Goal: Information Seeking & Learning: Understand process/instructions

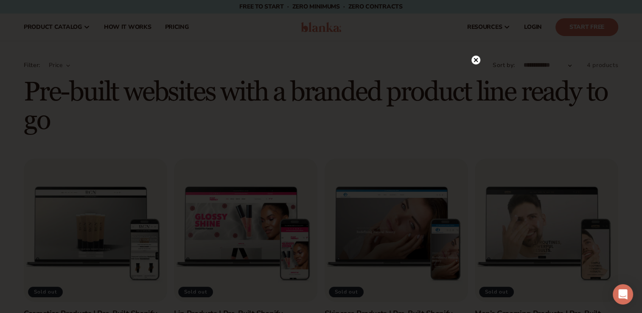
click at [476, 60] on icon at bounding box center [476, 60] width 4 height 4
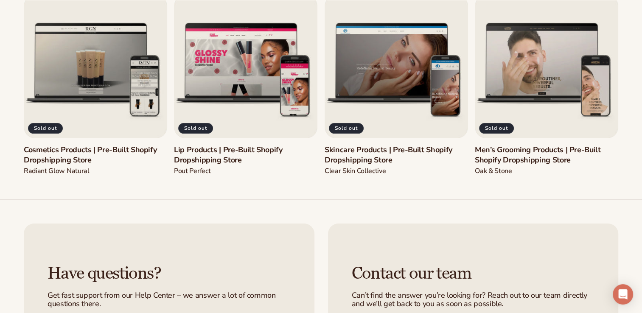
scroll to position [166, 0]
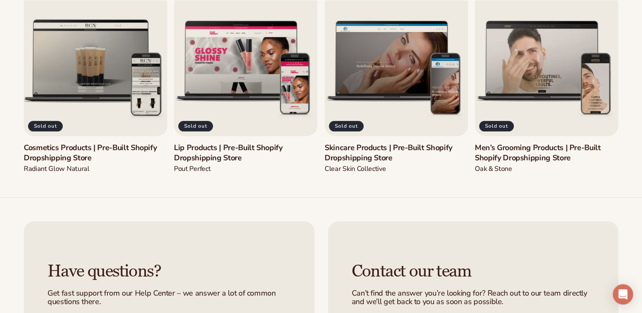
click at [77, 143] on link "Cosmetics Products | Pre-Built Shopify Dropshipping Store" at bounding box center [95, 153] width 143 height 20
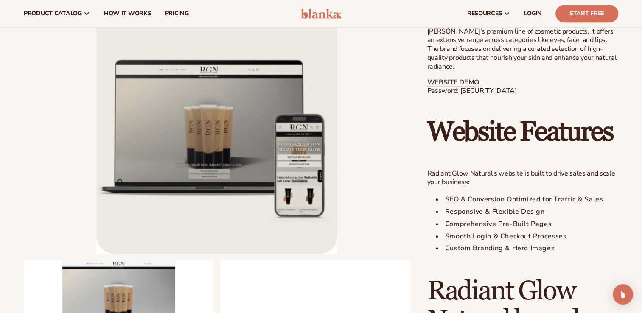
scroll to position [441, 0]
click at [455, 80] on link "WEBSITE DEMO" at bounding box center [453, 82] width 52 height 9
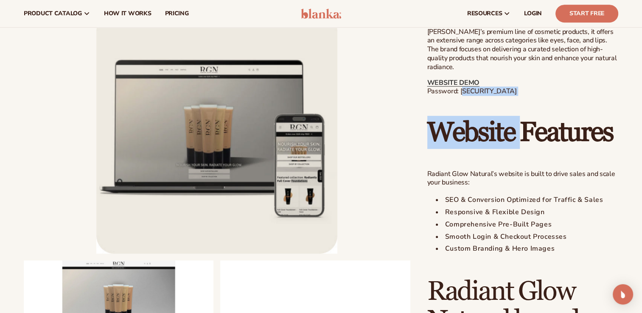
drag, startPoint x: 520, startPoint y: 96, endPoint x: 462, endPoint y: 90, distance: 58.5
click at [462, 90] on div "Radiant Glow Natural is a pre-built, fully branded ecommerce dropshipping Shopi…" at bounding box center [522, 292] width 191 height 582
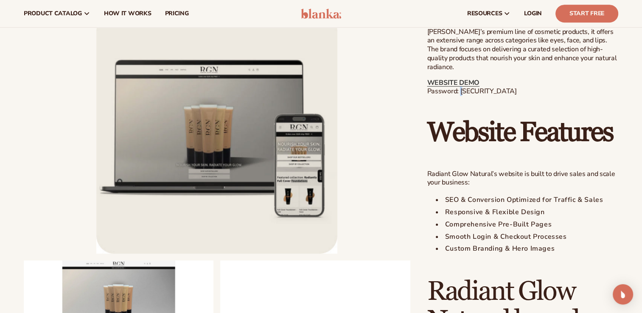
click at [462, 90] on p "WEBSITE DEMO Password: blanka-cosmetics" at bounding box center [522, 88] width 191 height 18
click at [460, 89] on p "WEBSITE DEMO Password: blanka-cosmetics" at bounding box center [522, 88] width 191 height 18
drag, startPoint x: 460, startPoint y: 89, endPoint x: 516, endPoint y: 90, distance: 56.0
click at [516, 90] on p "WEBSITE DEMO Password: blanka-cosmetics" at bounding box center [522, 88] width 191 height 18
copy p "blanka-cosmetics"
